Goal: Transaction & Acquisition: Obtain resource

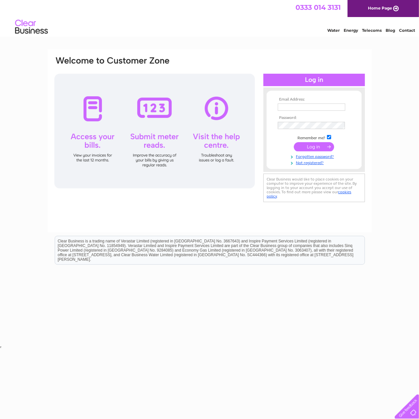
click at [0, 349] on nordpass-portal at bounding box center [0, 349] width 0 height 0
type input "ian@thehorseshoes.com"
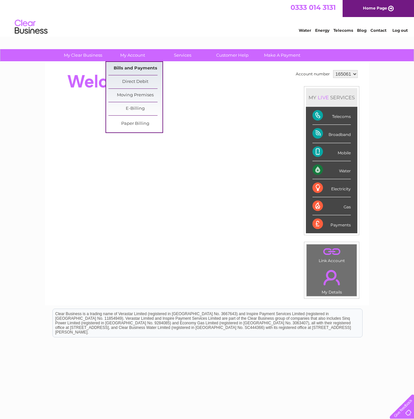
click at [124, 63] on link "Bills and Payments" at bounding box center [135, 68] width 54 height 13
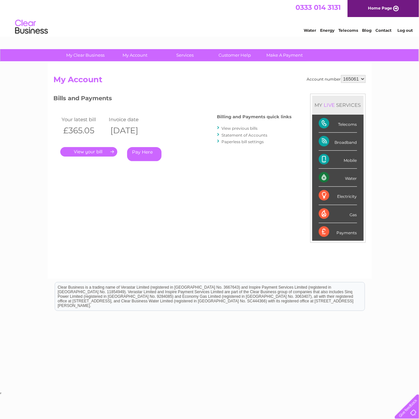
click at [234, 126] on link "View previous bills" at bounding box center [240, 128] width 36 height 5
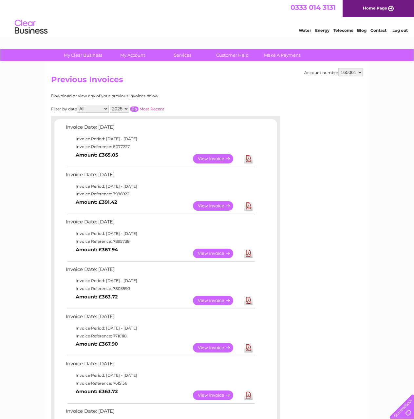
click at [208, 207] on link "View" at bounding box center [217, 205] width 48 height 9
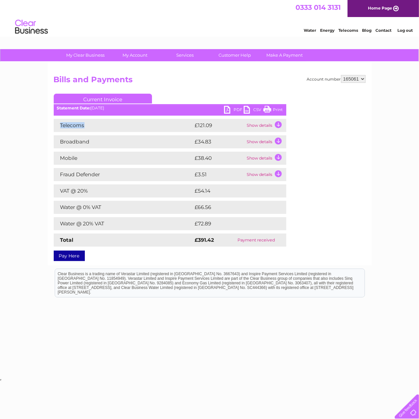
drag, startPoint x: 85, startPoint y: 125, endPoint x: 57, endPoint y: 125, distance: 28.2
click at [57, 125] on td "Telecoms" at bounding box center [124, 125] width 140 height 13
copy td "Telecoms"
click at [91, 140] on td "Broadband" at bounding box center [124, 141] width 140 height 13
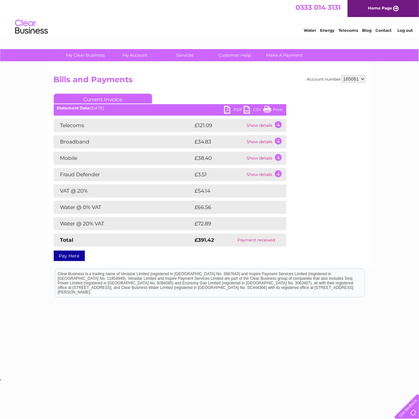
click at [90, 142] on td "Broadband" at bounding box center [124, 141] width 140 height 13
drag, startPoint x: 89, startPoint y: 142, endPoint x: 61, endPoint y: 143, distance: 28.5
click at [61, 143] on td "Broadband" at bounding box center [124, 141] width 140 height 13
copy td "Broadband"
click at [86, 159] on td "Mobile" at bounding box center [124, 158] width 140 height 13
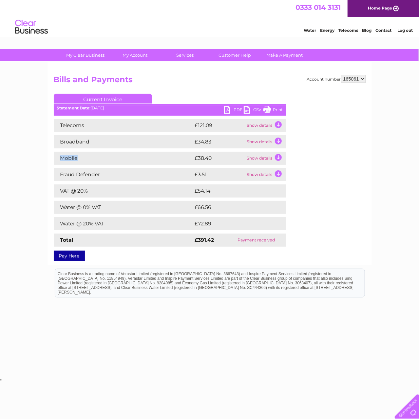
drag, startPoint x: 83, startPoint y: 160, endPoint x: 60, endPoint y: 161, distance: 22.3
click at [60, 161] on td "Mobile" at bounding box center [124, 158] width 140 height 13
copy td "Mobile"
drag, startPoint x: 104, startPoint y: 174, endPoint x: 60, endPoint y: 174, distance: 44.5
click at [60, 174] on td "Fraud Defender" at bounding box center [124, 174] width 140 height 13
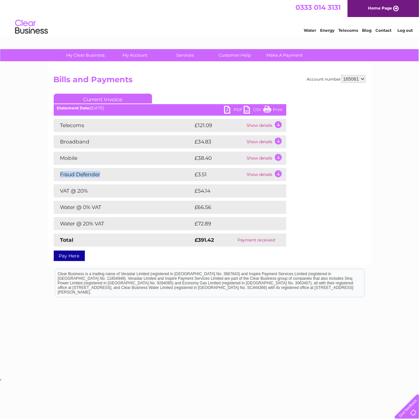
copy td "Fraud Defender"
click at [122, 191] on td "VAT @ 20%" at bounding box center [124, 190] width 140 height 13
click at [403, 33] on link "Log out" at bounding box center [404, 30] width 15 height 5
